Goal: Task Accomplishment & Management: Use online tool/utility

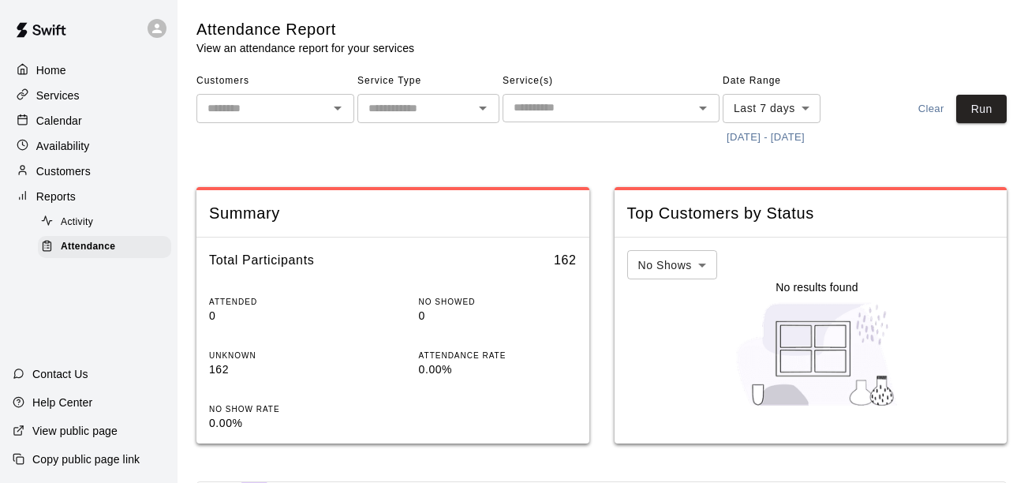
click at [200, 102] on div "​" at bounding box center [275, 108] width 158 height 29
drag, startPoint x: 0, startPoint y: 0, endPoint x: 773, endPoint y: 133, distance: 784.4
click at [773, 133] on button "[DATE] - [DATE]" at bounding box center [766, 137] width 86 height 24
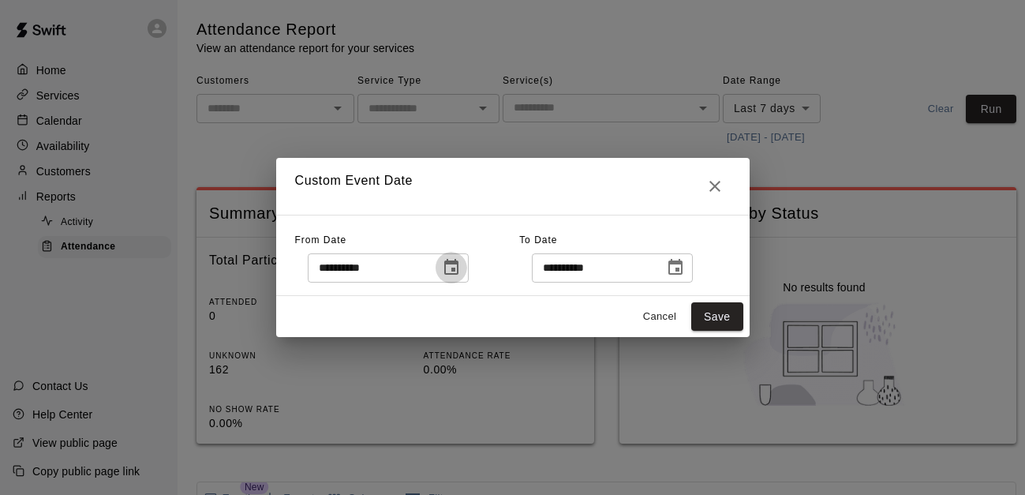
click at [467, 277] on button "Choose date, selected date is Sep 11, 2025" at bounding box center [451, 268] width 32 height 32
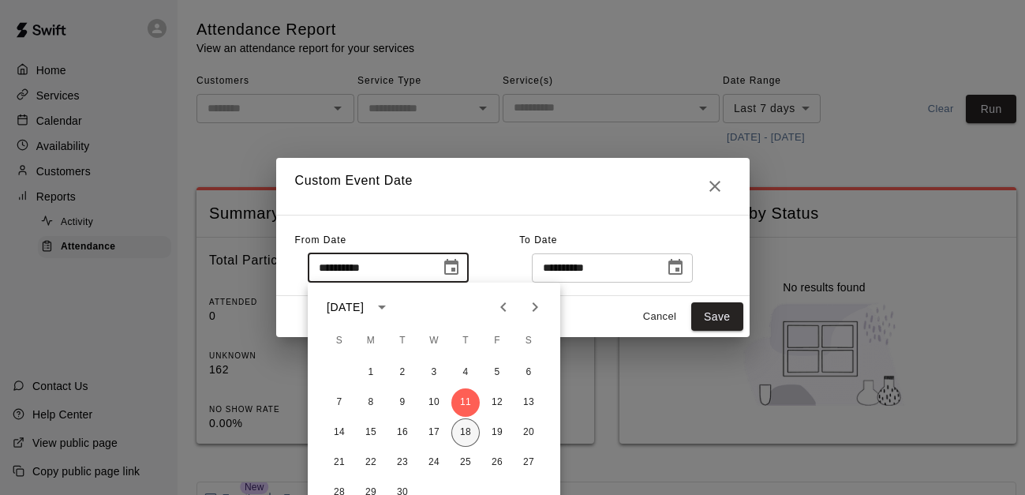
click at [461, 434] on button "18" at bounding box center [465, 432] width 28 height 28
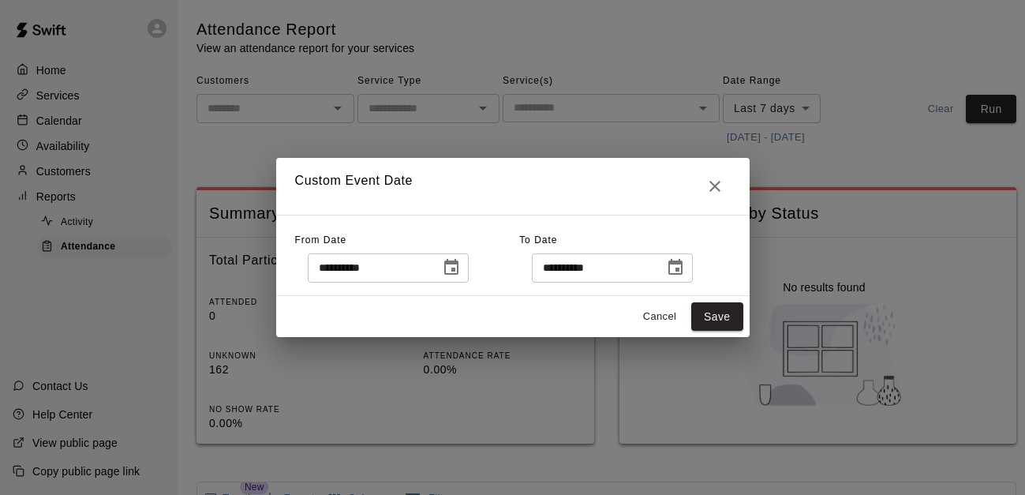
type input "**********"
click at [717, 319] on button "Save" at bounding box center [717, 316] width 52 height 29
type input "******"
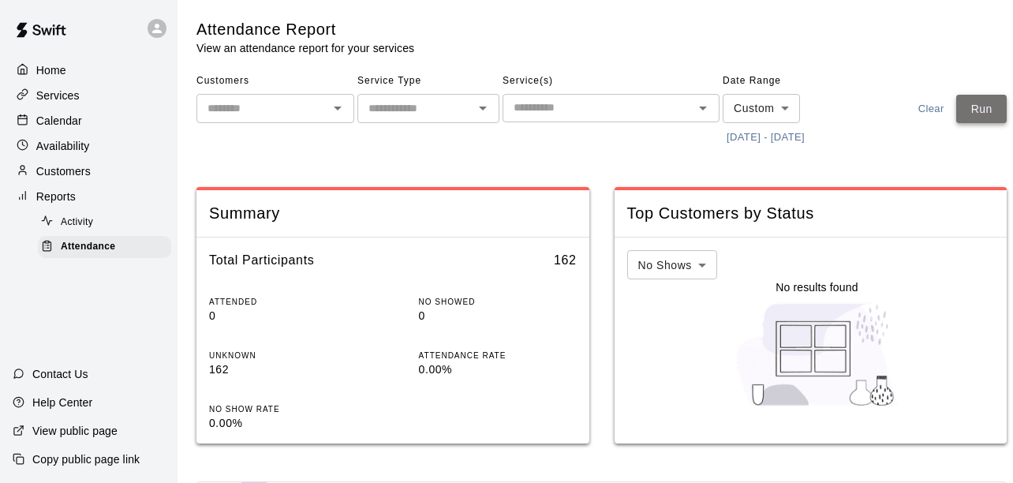
click at [991, 112] on button "Run" at bounding box center [981, 109] width 50 height 29
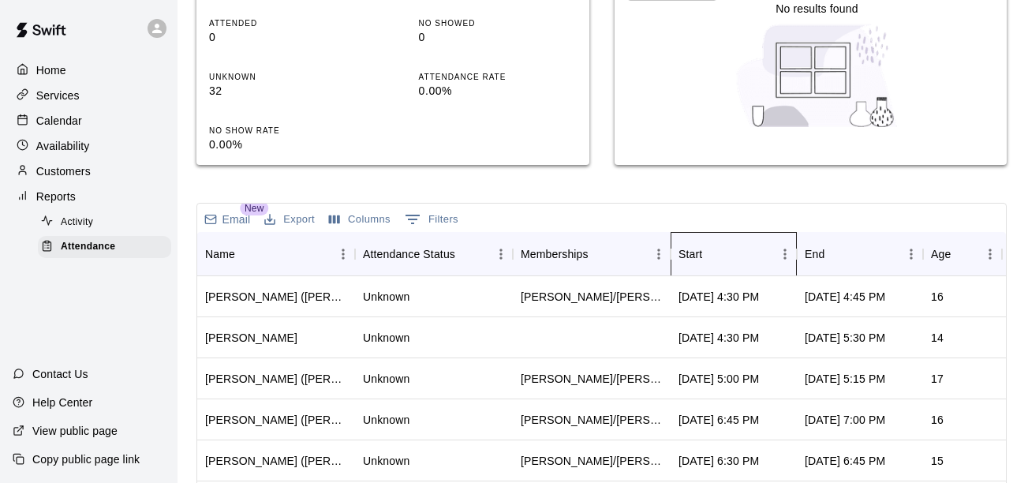
click at [737, 259] on div "Start" at bounding box center [725, 254] width 95 height 44
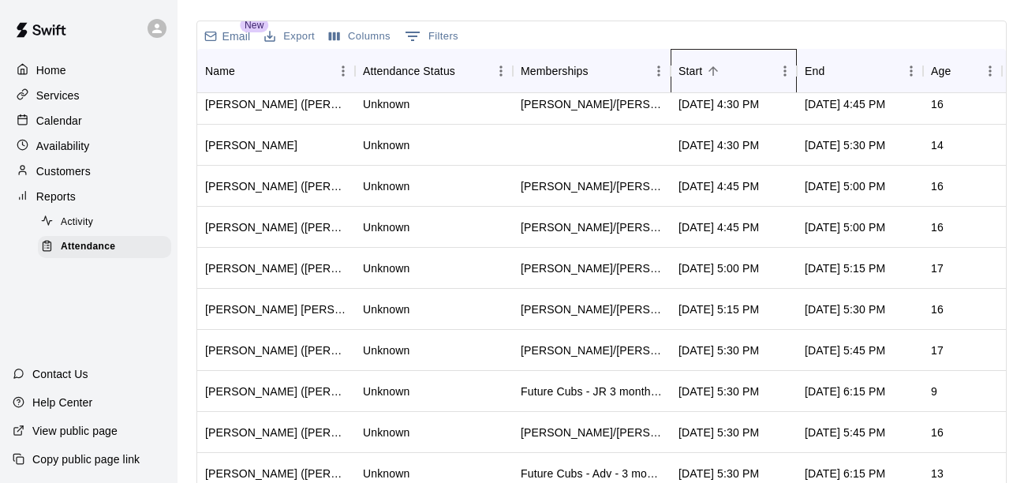
scroll to position [248, 0]
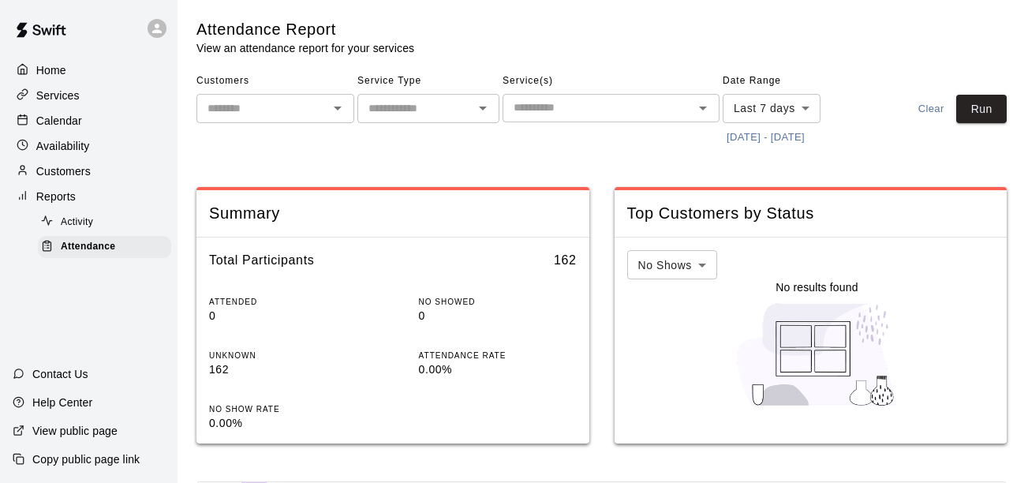
click at [774, 133] on button "[DATE] - [DATE]" at bounding box center [766, 137] width 86 height 24
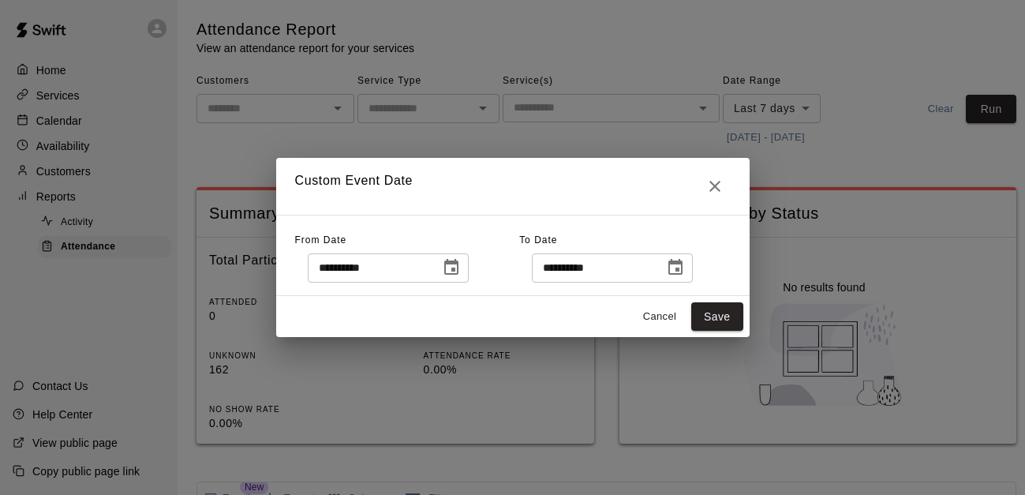
click at [458, 271] on icon "Choose date, selected date is Sep 11, 2025" at bounding box center [451, 267] width 14 height 16
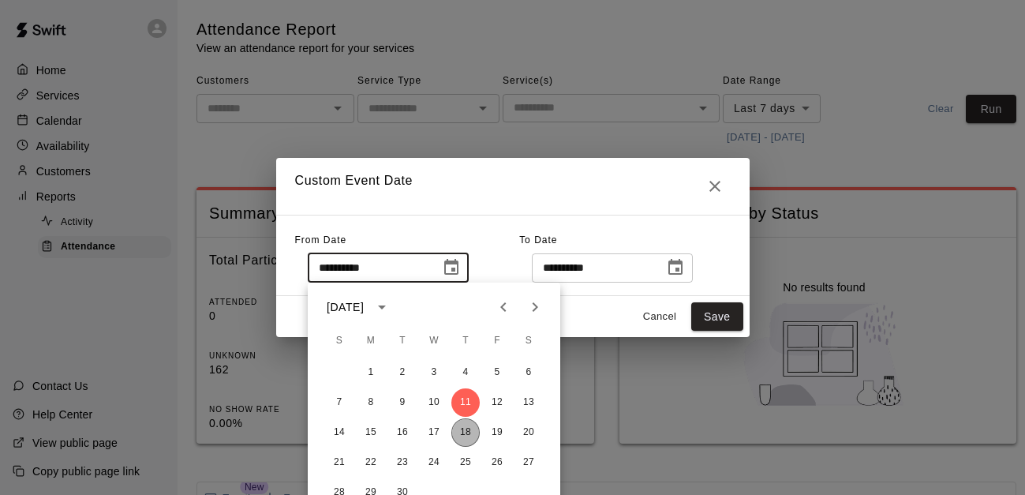
click at [457, 429] on button "18" at bounding box center [465, 432] width 28 height 28
type input "**********"
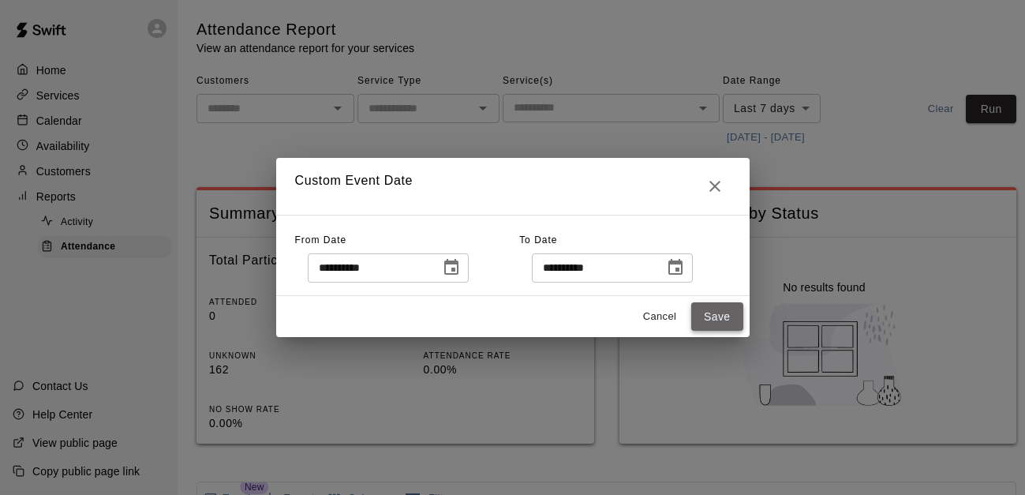
click at [723, 312] on button "Save" at bounding box center [717, 316] width 52 height 29
type input "******"
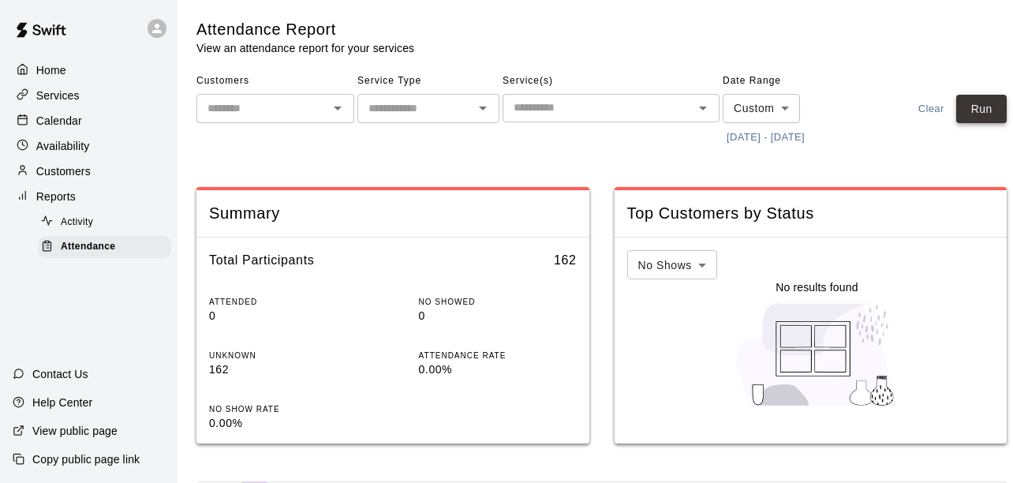
click at [988, 107] on button "Run" at bounding box center [981, 109] width 50 height 29
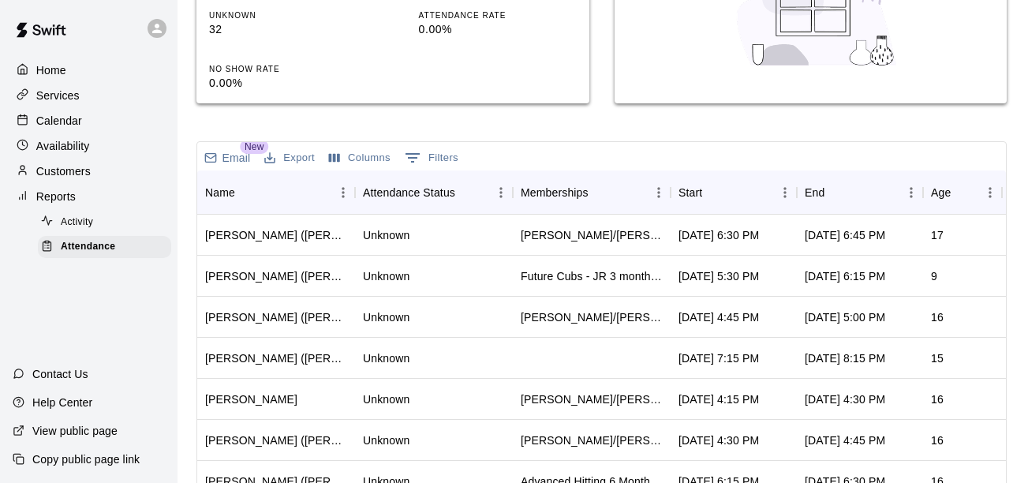
scroll to position [341, 0]
click at [766, 197] on div "Start" at bounding box center [725, 192] width 95 height 44
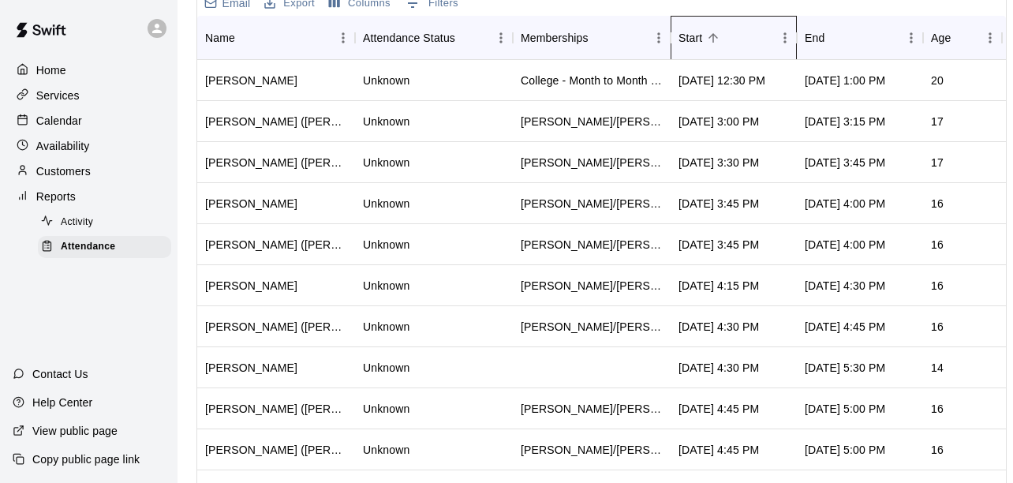
scroll to position [494, 0]
click at [484, 128] on div "Unknown" at bounding box center [434, 122] width 158 height 41
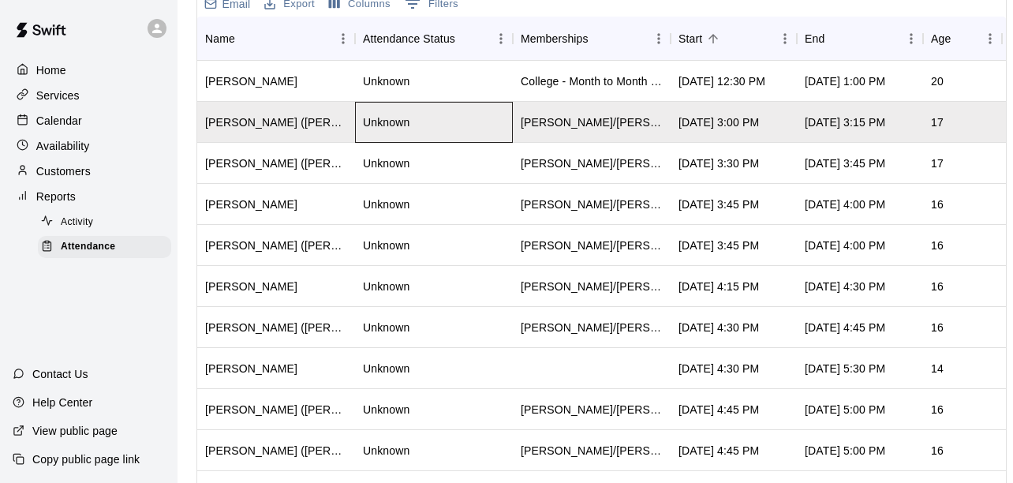
click at [484, 128] on div "Unknown" at bounding box center [434, 122] width 158 height 41
drag, startPoint x: 484, startPoint y: 128, endPoint x: 458, endPoint y: 123, distance: 26.5
click at [458, 123] on div "Unknown" at bounding box center [434, 122] width 158 height 41
drag, startPoint x: 458, startPoint y: 123, endPoint x: 439, endPoint y: 121, distance: 19.1
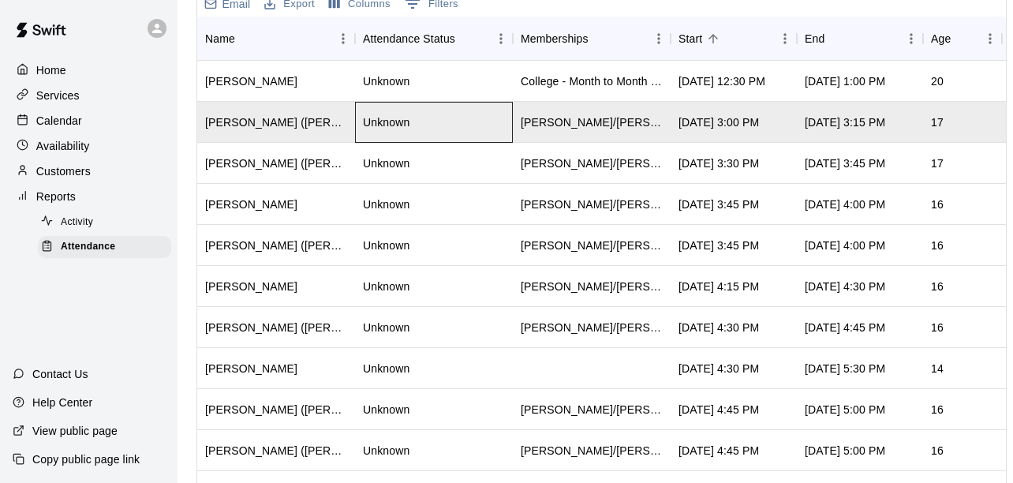
click at [439, 121] on div "Unknown" at bounding box center [434, 122] width 158 height 41
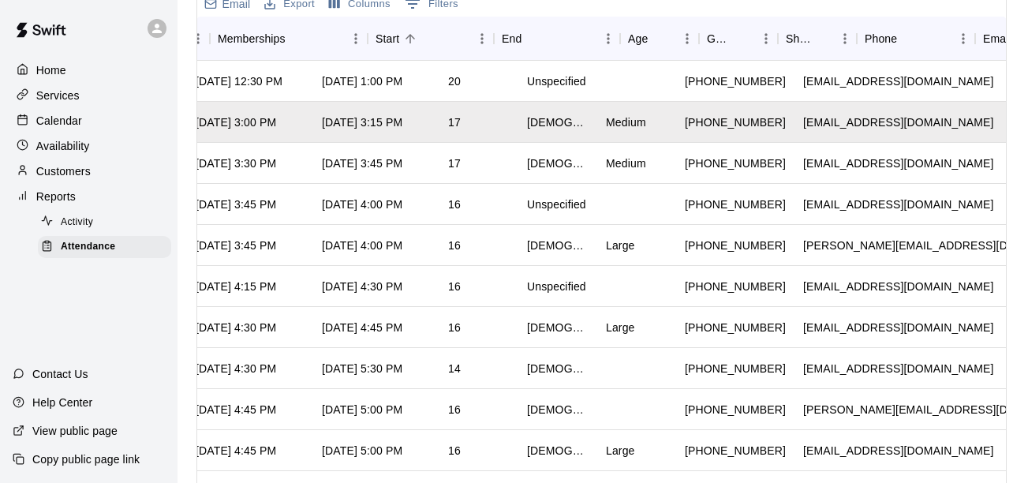
scroll to position [0, 0]
